Goal: Information Seeking & Learning: Learn about a topic

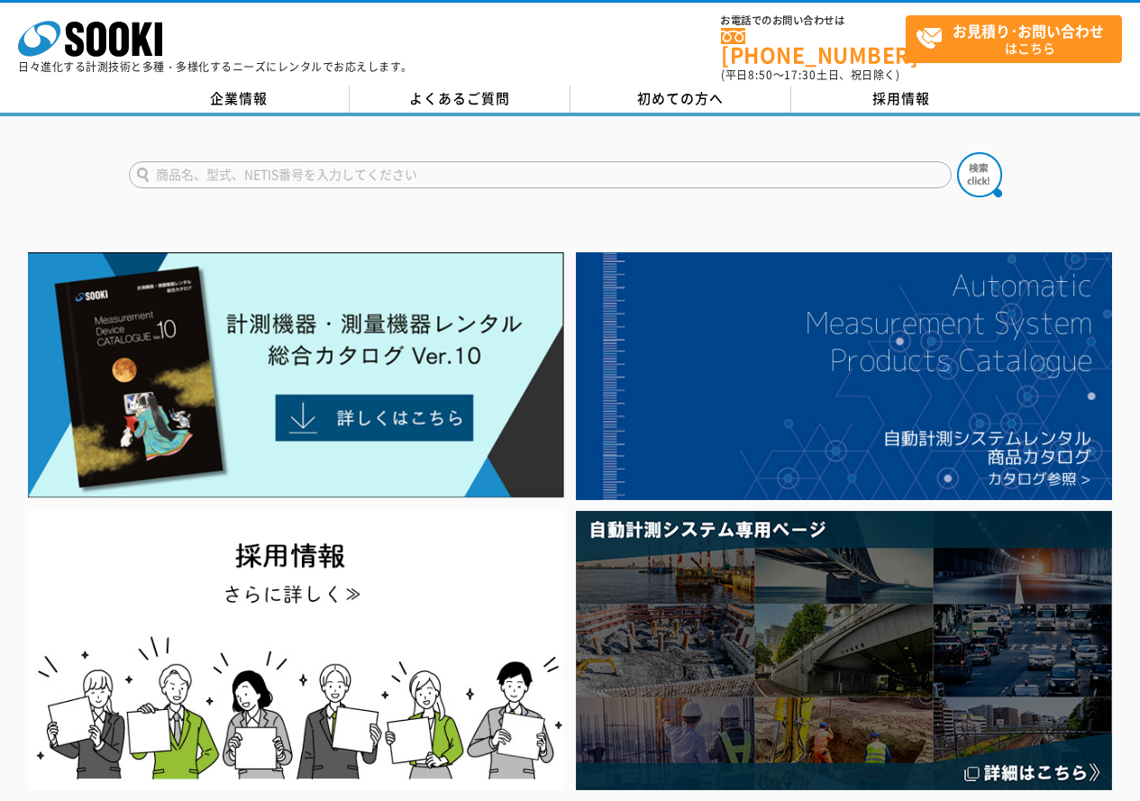
click at [435, 161] on input "text" at bounding box center [540, 174] width 822 height 27
type input "三脚"
click at [980, 158] on img at bounding box center [979, 174] width 45 height 45
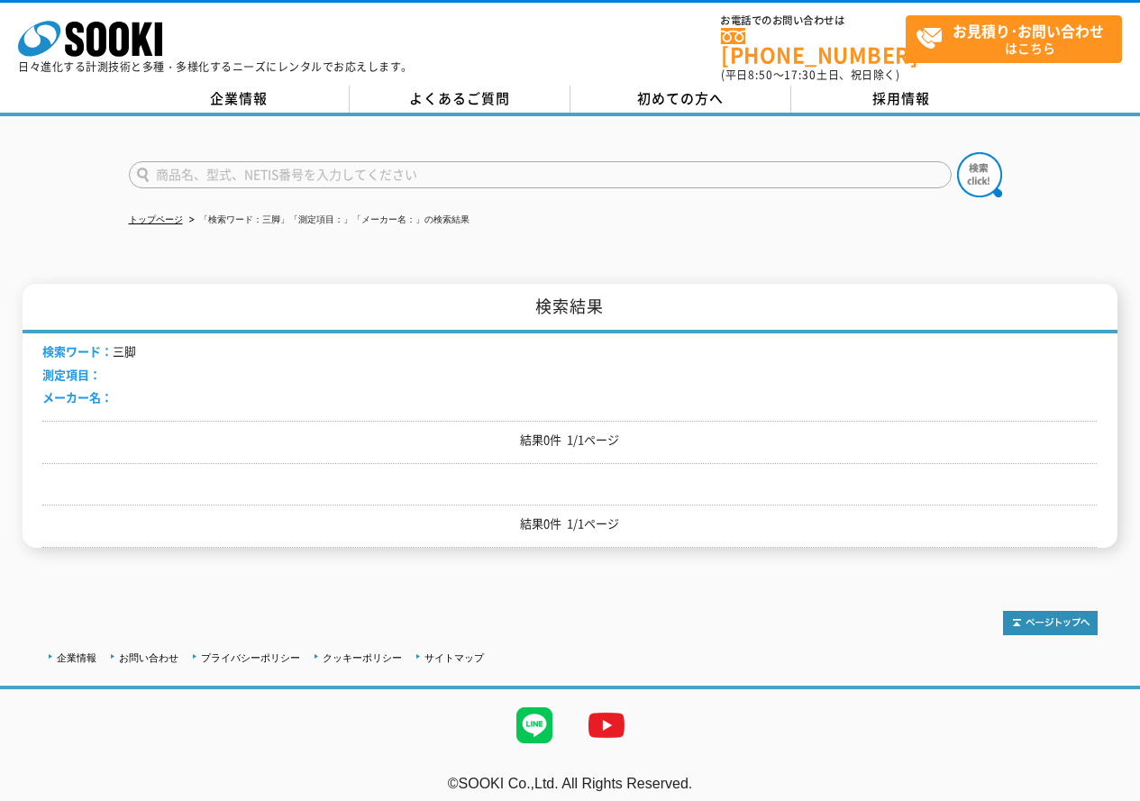
click at [189, 161] on input "text" at bounding box center [540, 174] width 822 height 27
type input "商品名、型式、NETIS番号を入力してください"
click at [129, 36] on icon "株式会社 ソーキ" at bounding box center [90, 39] width 144 height 36
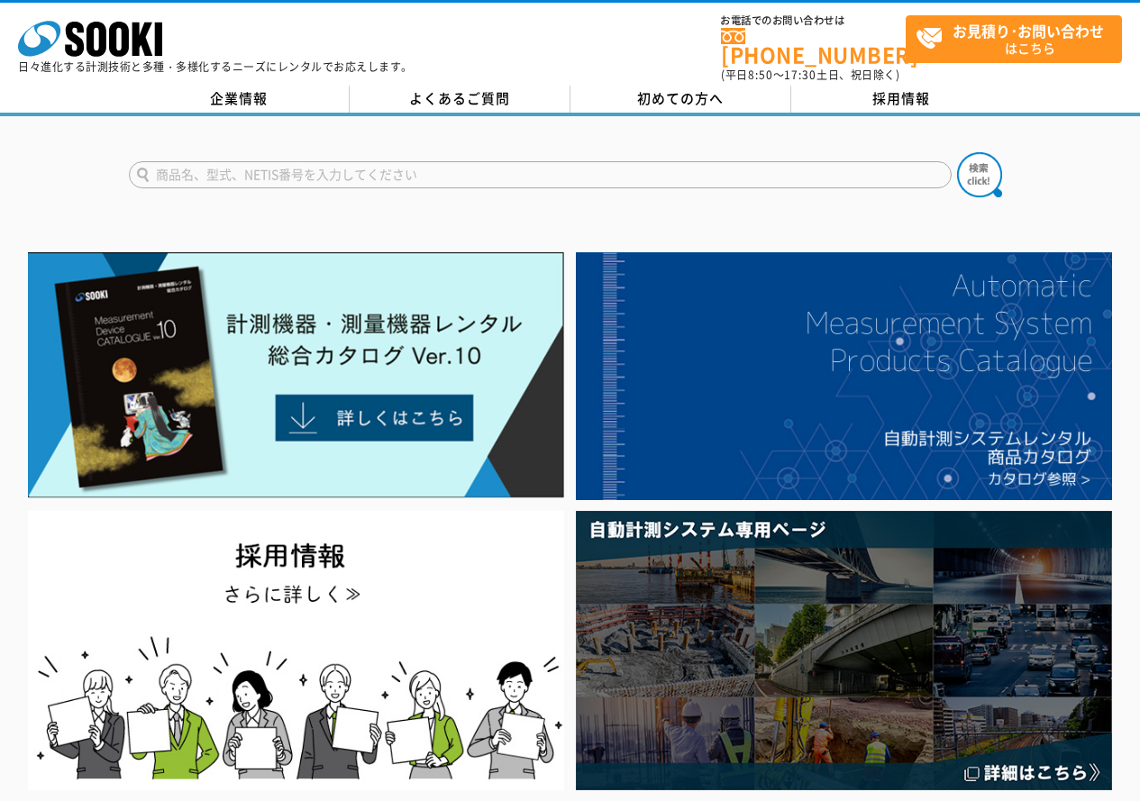
click at [542, 185] on form at bounding box center [570, 177] width 883 height 50
click at [548, 178] on form at bounding box center [570, 177] width 883 height 50
click at [567, 165] on input "text" at bounding box center [540, 174] width 822 height 27
type input "ｵｰﾄﾚﾍﾞﾙ"
click at [996, 167] on img at bounding box center [979, 174] width 45 height 45
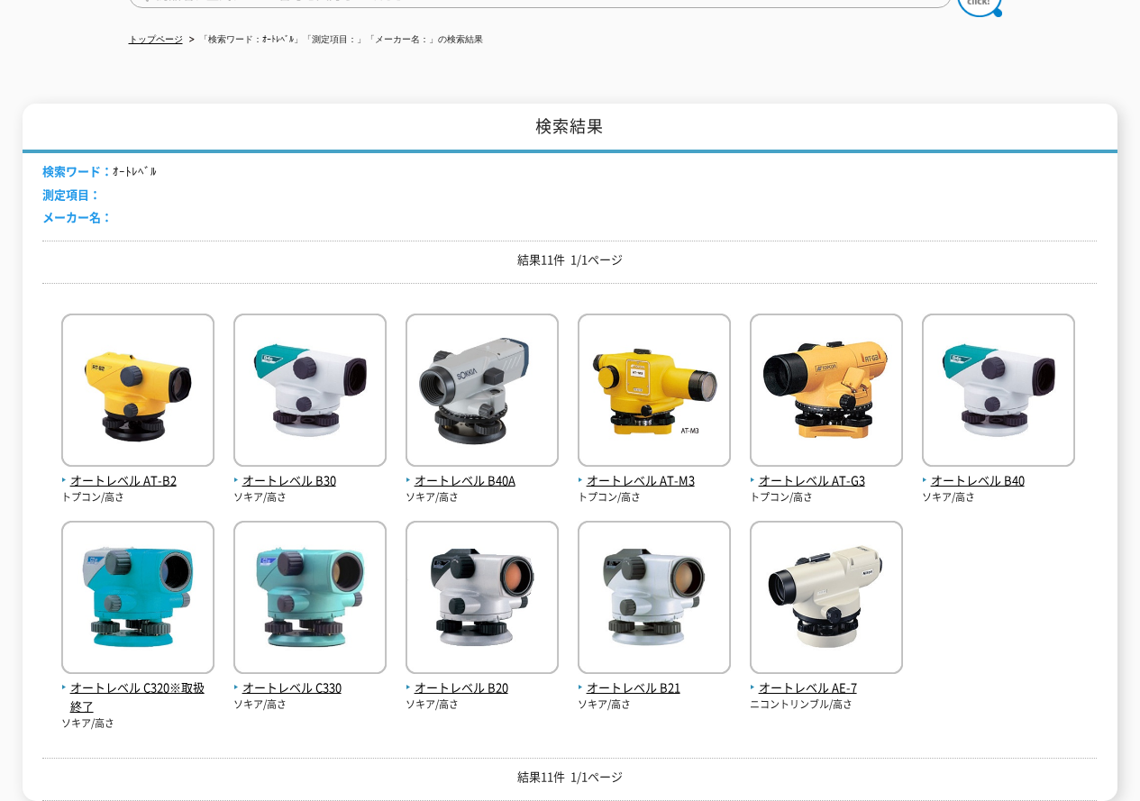
scroll to position [270, 0]
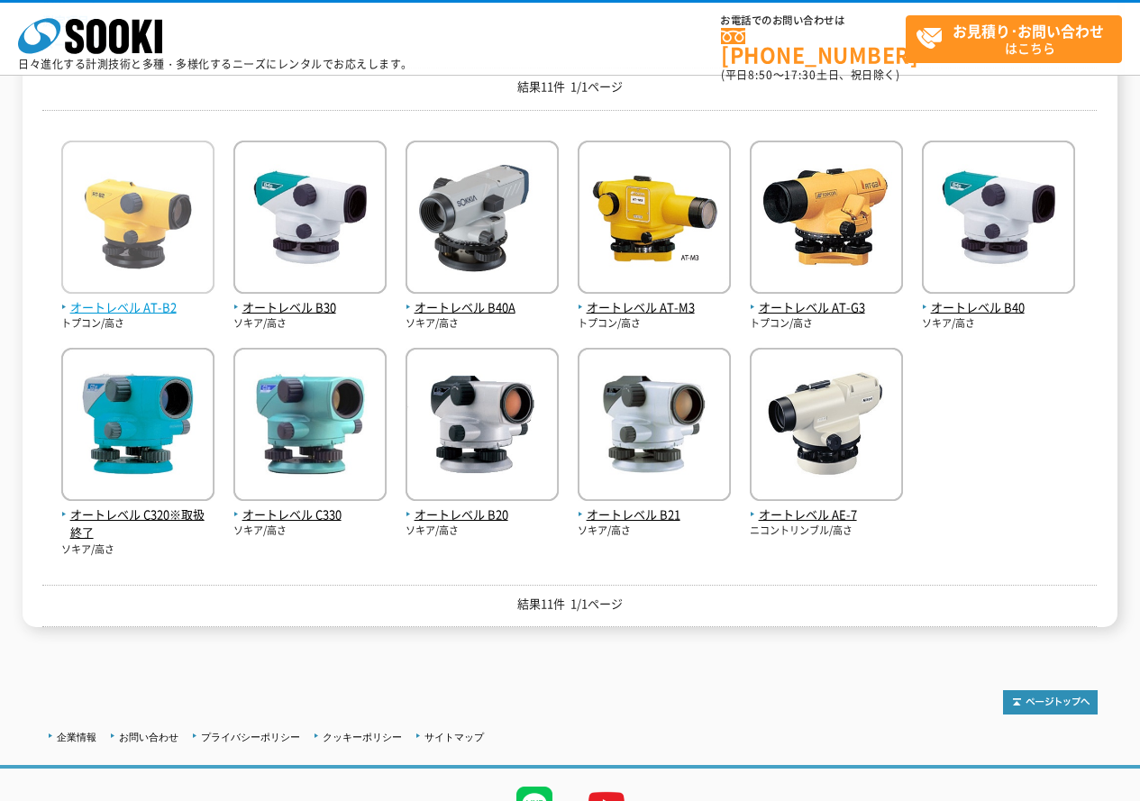
click at [137, 264] on img at bounding box center [137, 220] width 153 height 158
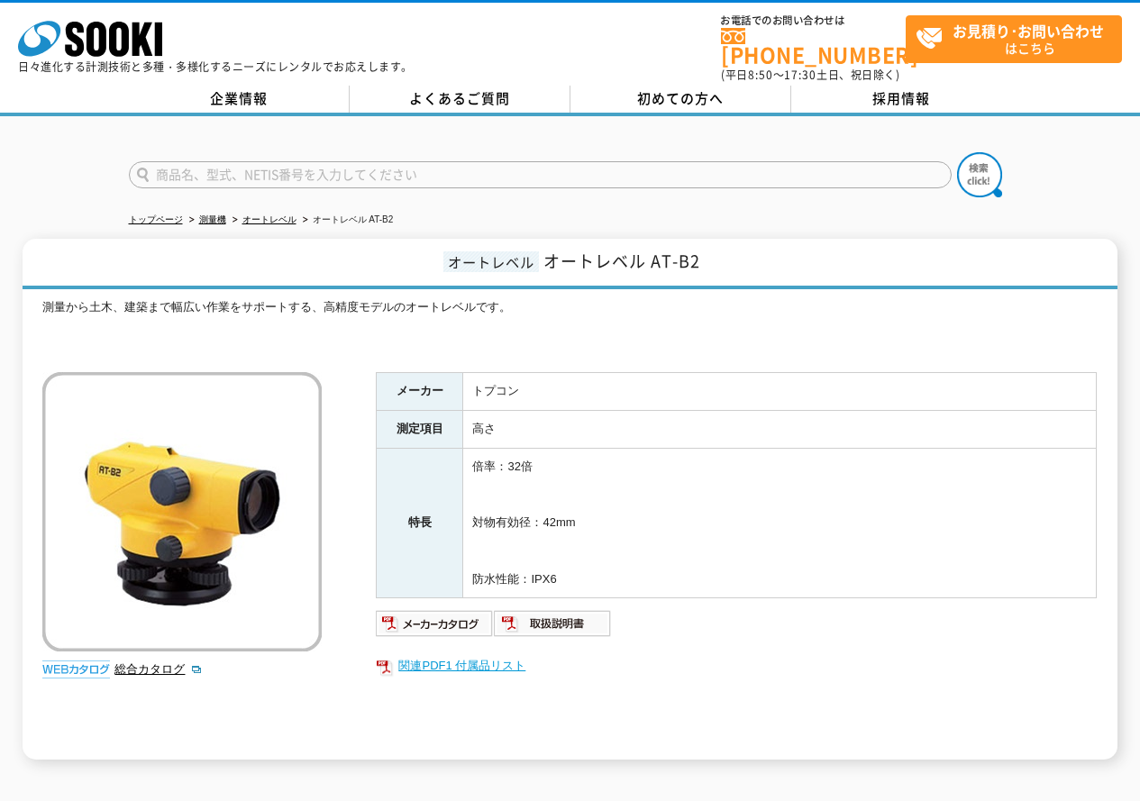
click at [460, 655] on link "関連PDF1 付属品リスト" at bounding box center [736, 665] width 721 height 23
click at [440, 613] on img at bounding box center [435, 623] width 118 height 29
click at [578, 612] on img at bounding box center [553, 623] width 118 height 29
click at [128, 667] on link "総合カタログ" at bounding box center [158, 669] width 88 height 14
click at [295, 165] on input "text" at bounding box center [540, 174] width 822 height 27
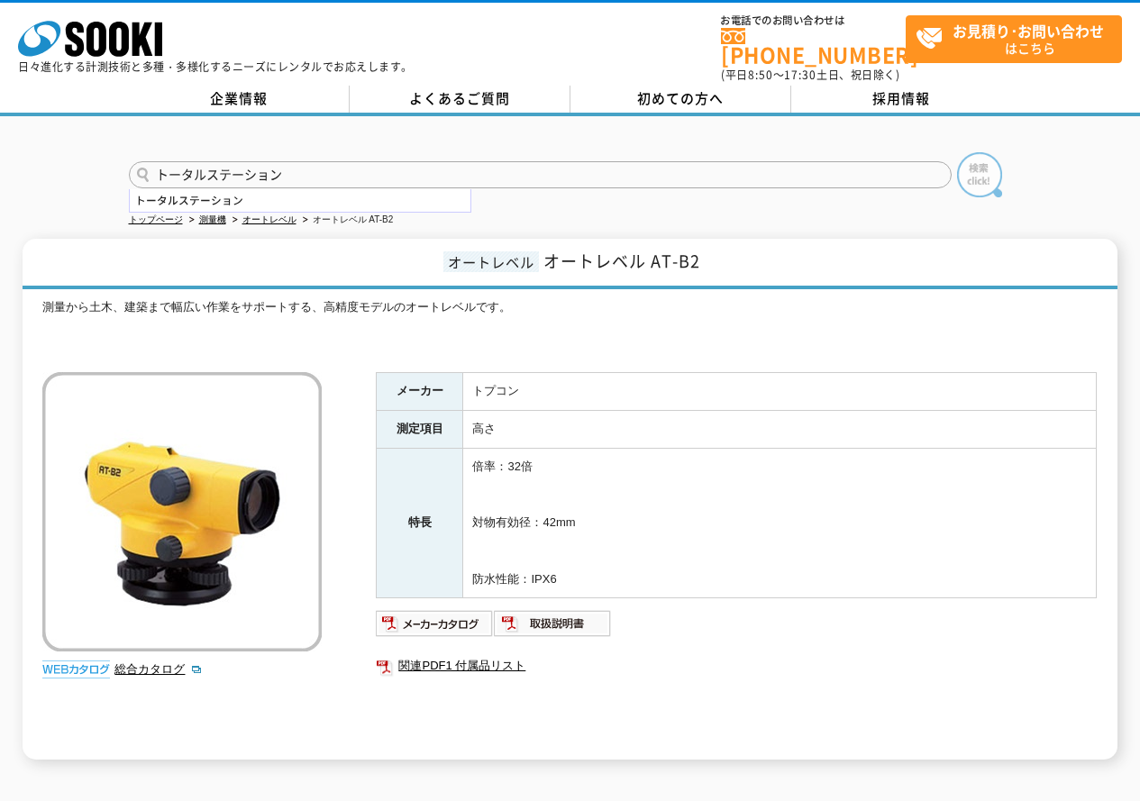
type input "トータルステーション"
click at [994, 158] on img at bounding box center [979, 174] width 45 height 45
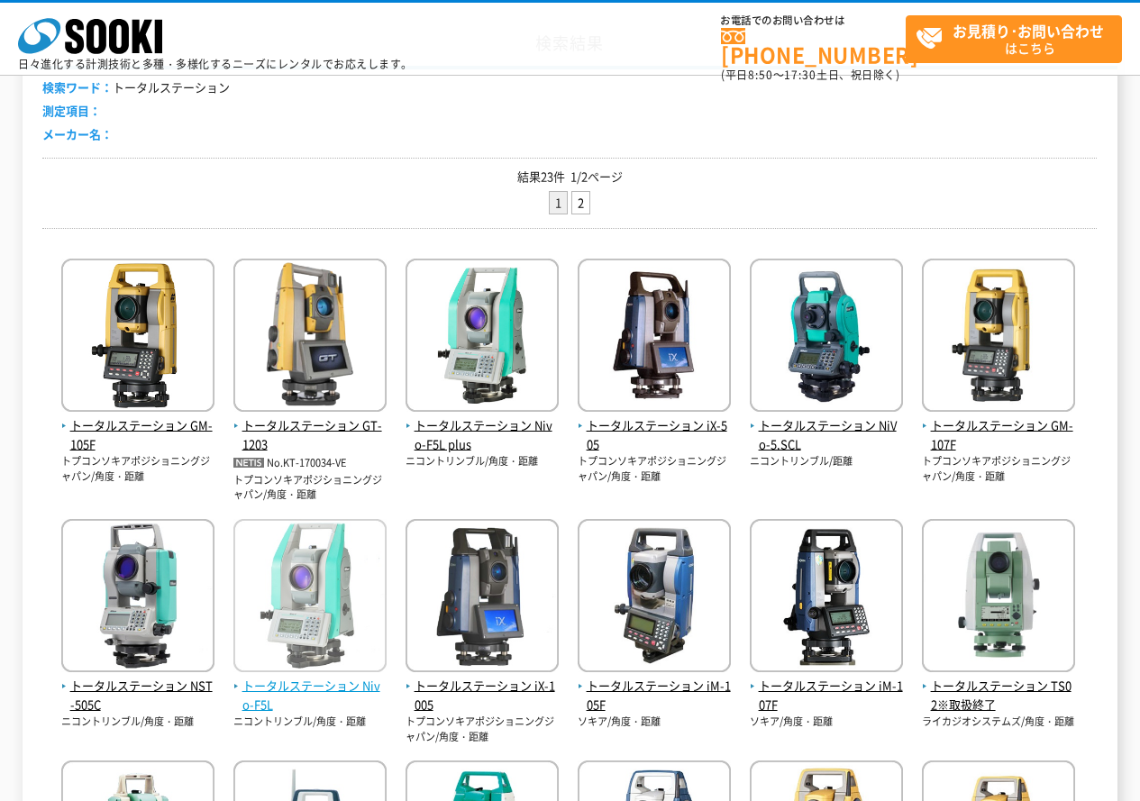
scroll to position [270, 0]
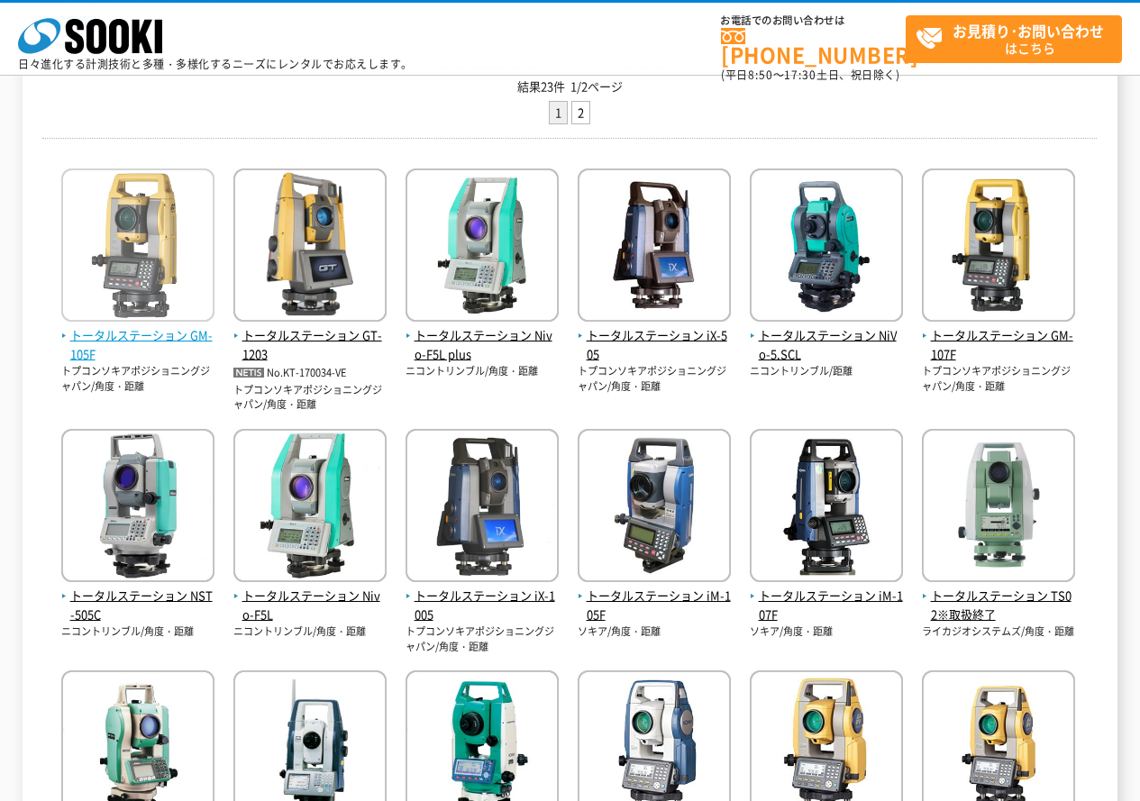
click at [161, 261] on img at bounding box center [137, 247] width 153 height 158
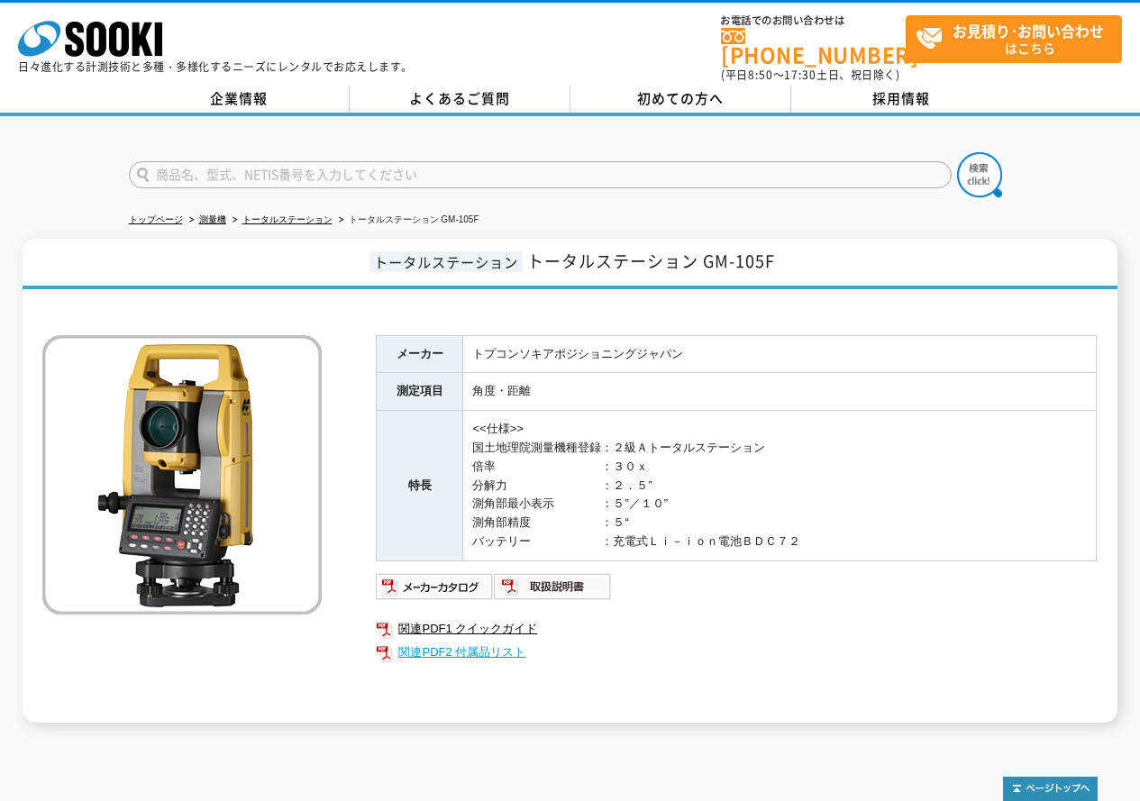
scroll to position [167, 0]
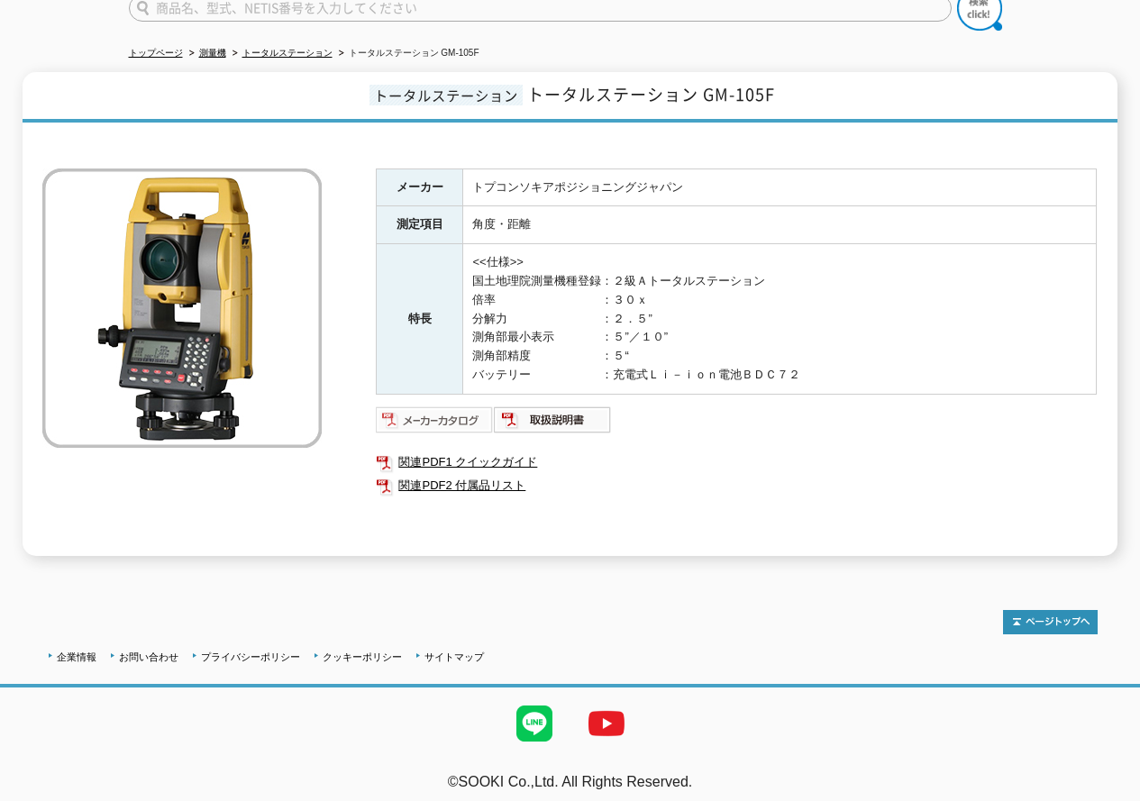
click at [442, 420] on img at bounding box center [435, 419] width 118 height 29
click at [508, 450] on link "関連PDF1 クイックガイド" at bounding box center [736, 461] width 721 height 23
click at [459, 477] on link "関連PDF2 付属品リスト" at bounding box center [736, 485] width 721 height 23
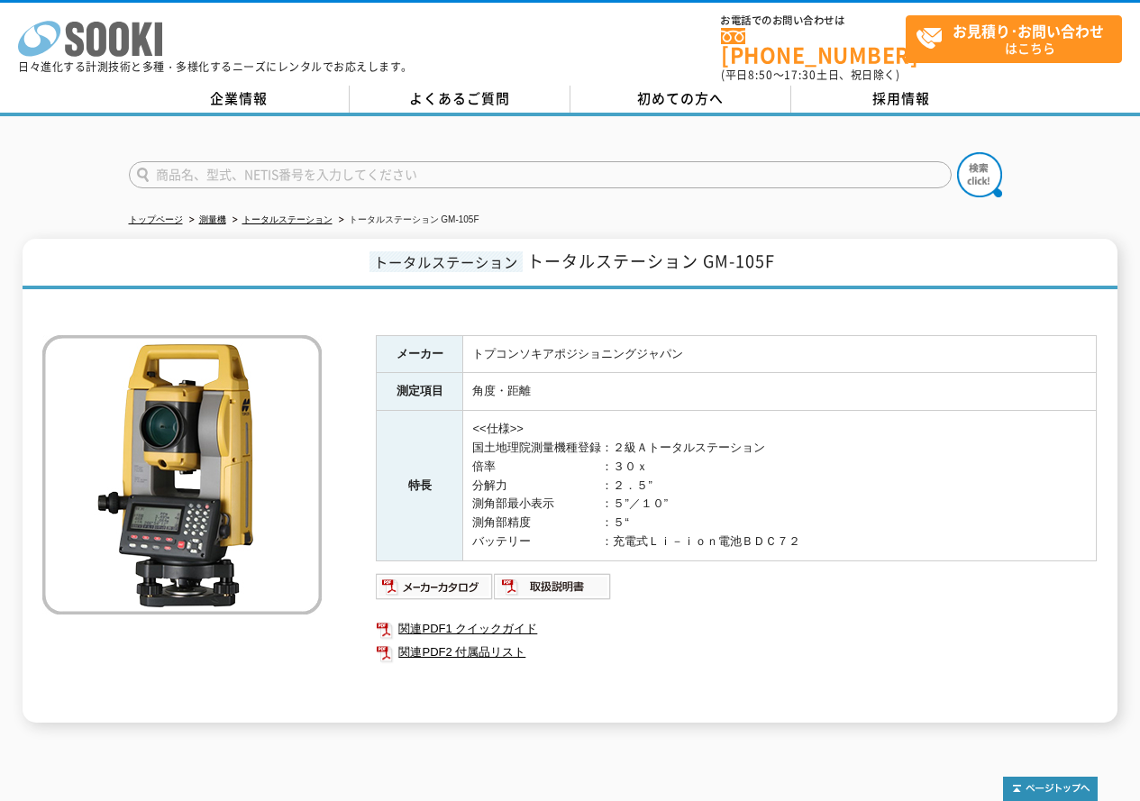
click at [60, 23] on icon "株式会社 ソーキ" at bounding box center [90, 39] width 144 height 36
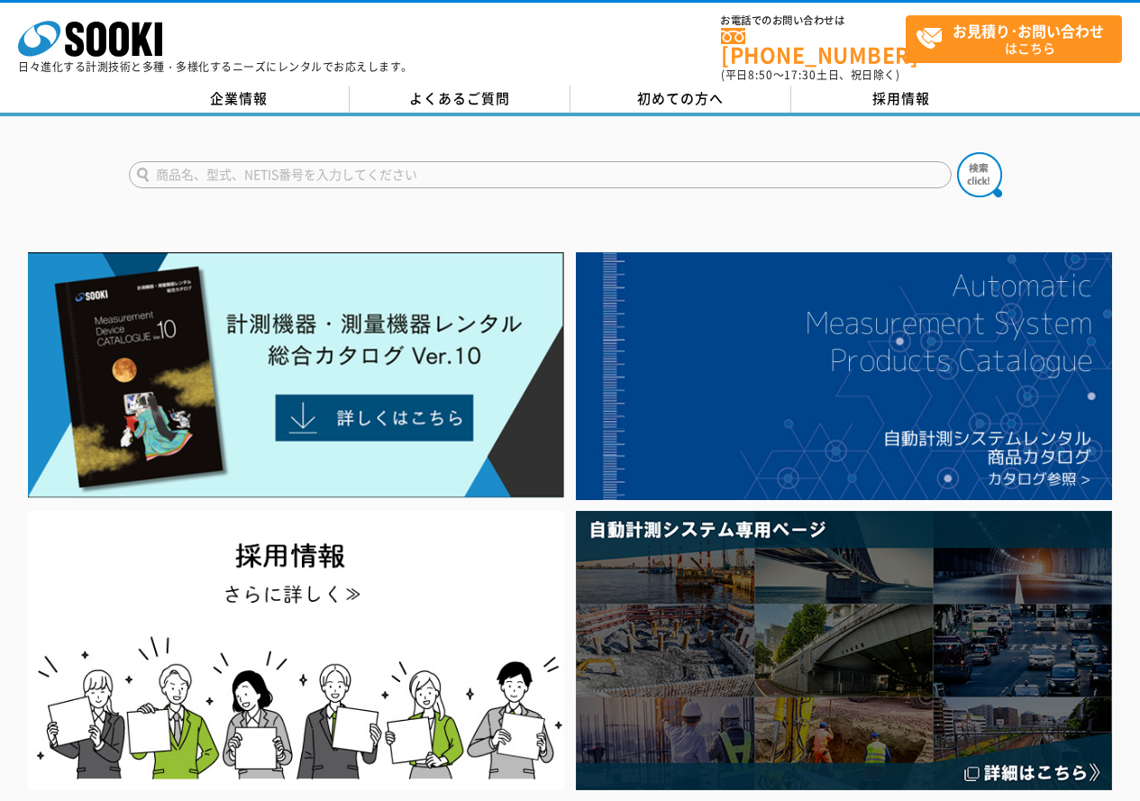
click at [394, 161] on input "text" at bounding box center [540, 174] width 822 height 27
type input "レーザーレベル"
click at [1008, 162] on form "レーザーレベル レーザーレベル" at bounding box center [570, 177] width 883 height 50
click at [990, 161] on img at bounding box center [979, 174] width 45 height 45
